Goal: Information Seeking & Learning: Find specific fact

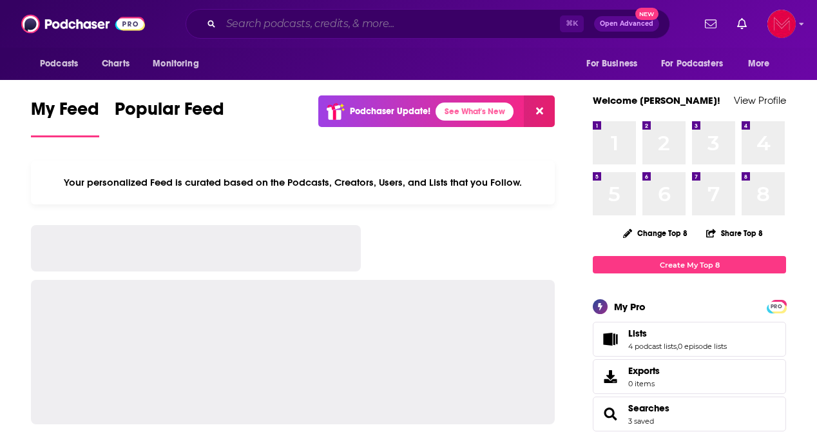
click at [345, 22] on input "Search podcasts, credits, & more..." at bounding box center [390, 24] width 339 height 21
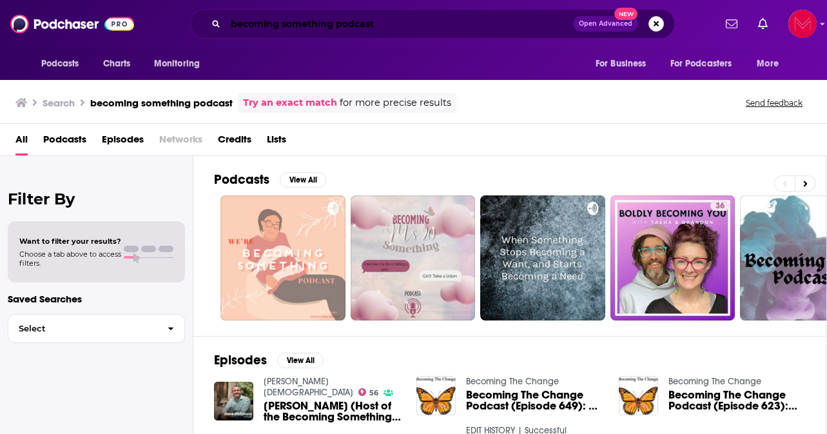
click at [231, 27] on input "becoming something podcast" at bounding box center [399, 24] width 347 height 21
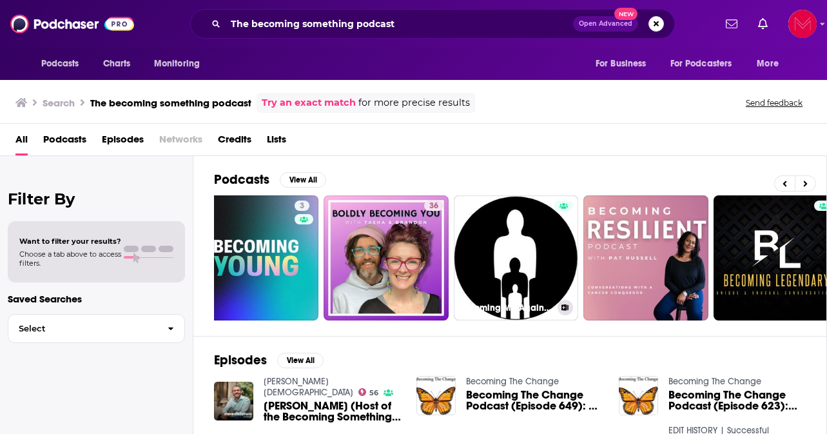
scroll to position [0, 417]
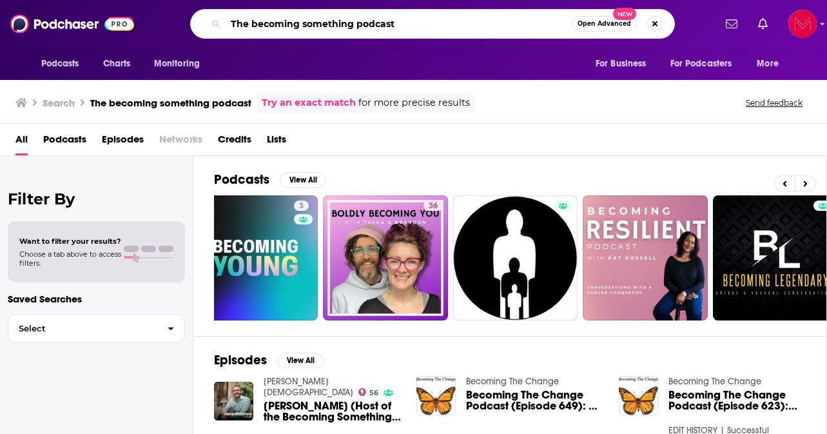
drag, startPoint x: 413, startPoint y: 26, endPoint x: 210, endPoint y: 17, distance: 203.2
click at [210, 17] on div "The becoming something podcast Open Advanced New" at bounding box center [432, 24] width 485 height 30
type input "[PERSON_NAME]"
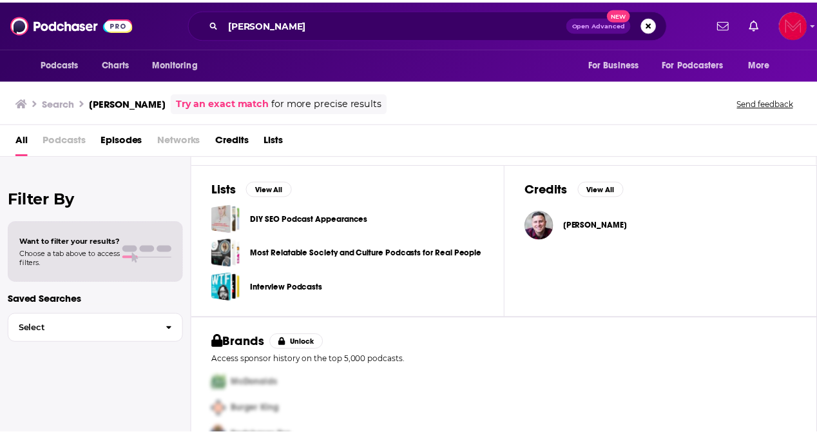
scroll to position [224, 0]
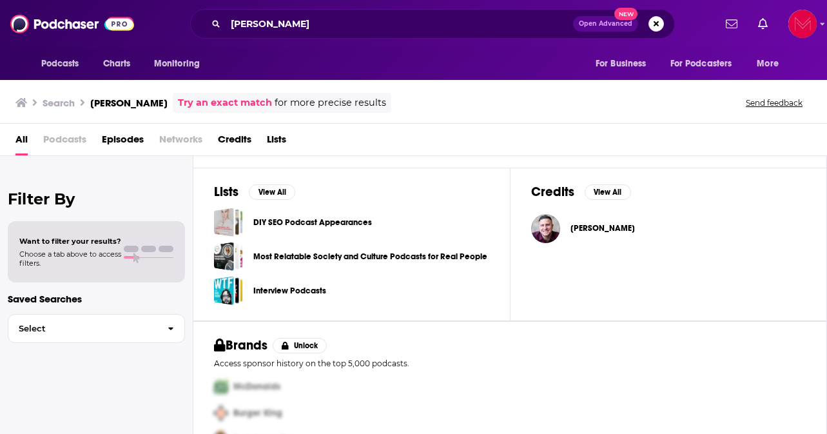
click at [607, 229] on span "[PERSON_NAME]" at bounding box center [602, 228] width 64 height 10
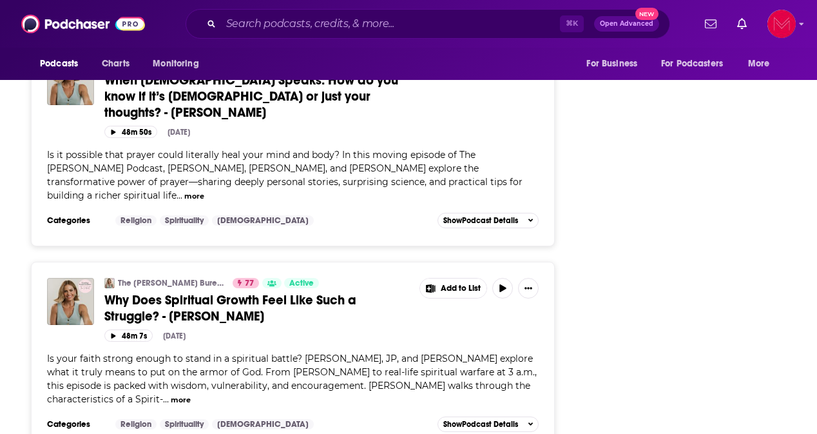
scroll to position [1147, 0]
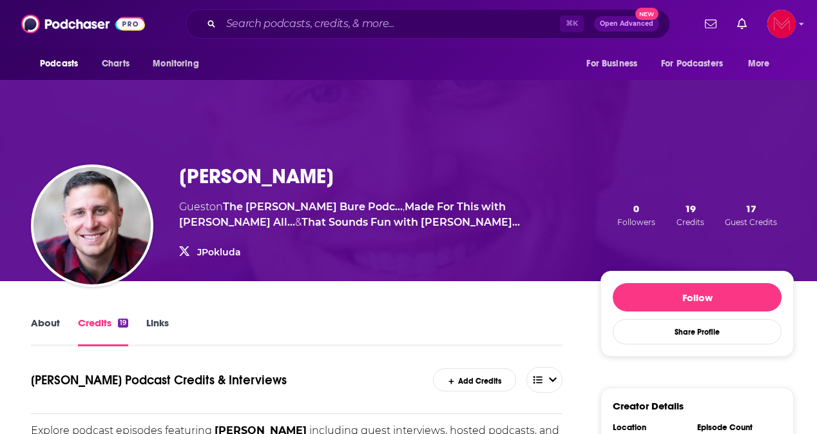
click at [216, 250] on link "JPokluda" at bounding box center [219, 252] width 44 height 12
